Goal: Transaction & Acquisition: Purchase product/service

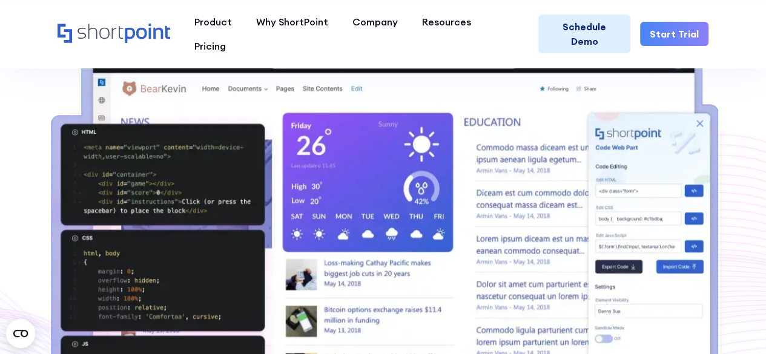
scroll to position [303, 0]
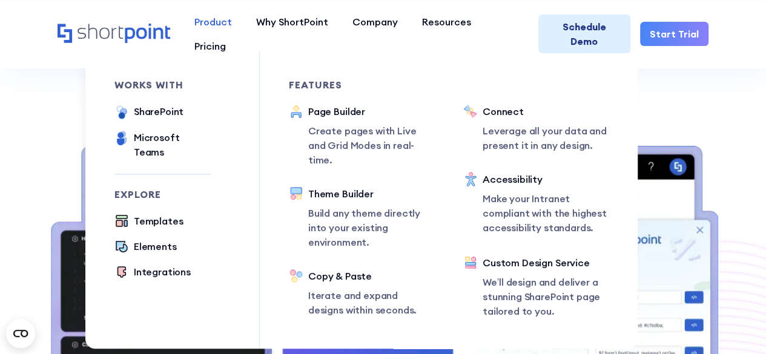
click at [215, 17] on div "Product" at bounding box center [213, 22] width 38 height 15
click at [164, 107] on div "SharePoint" at bounding box center [159, 111] width 50 height 15
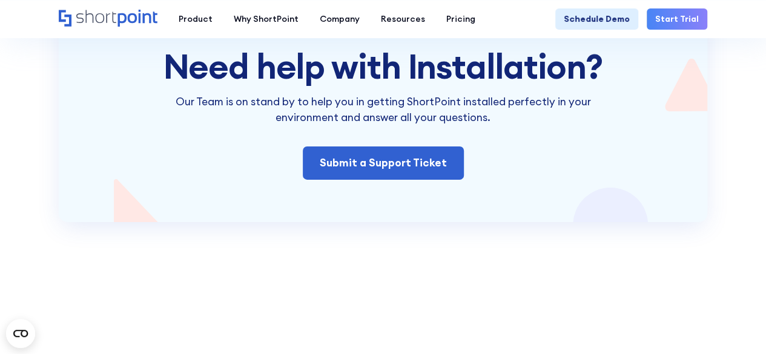
scroll to position [1998, 0]
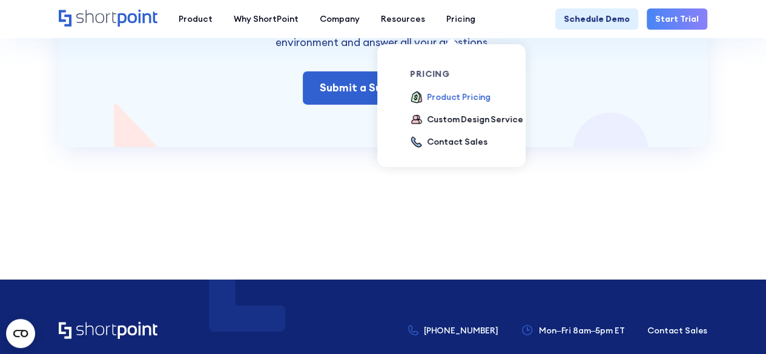
click at [454, 92] on div "Product Pricing" at bounding box center [459, 97] width 64 height 13
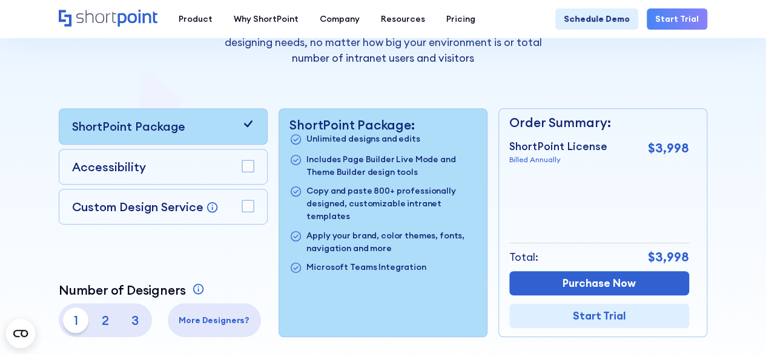
scroll to position [242, 0]
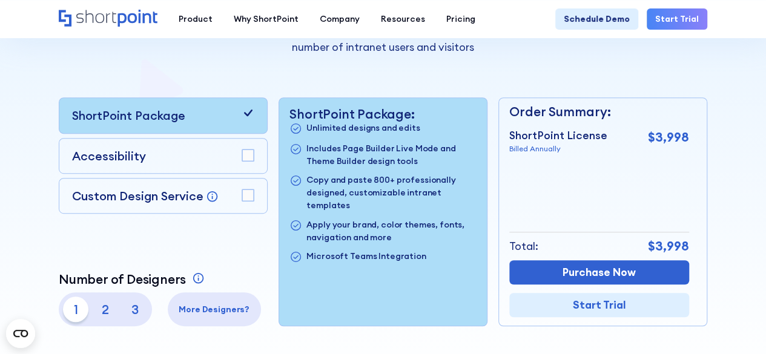
click at [102, 311] on p "2" at bounding box center [105, 309] width 25 height 25
click at [134, 312] on p "3" at bounding box center [134, 309] width 25 height 25
click at [72, 306] on p "1" at bounding box center [75, 309] width 25 height 25
click at [112, 306] on p "2" at bounding box center [105, 309] width 25 height 25
click at [157, 303] on div "1 2 3 More Designers?" at bounding box center [163, 309] width 209 height 34
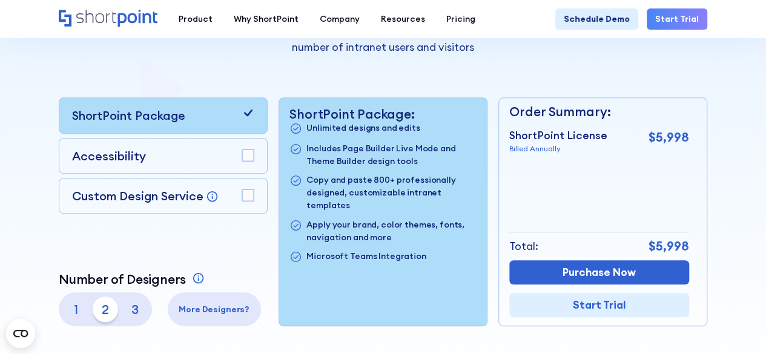
click at [79, 305] on p "1" at bounding box center [75, 309] width 25 height 25
